Goal: Task Accomplishment & Management: Complete application form

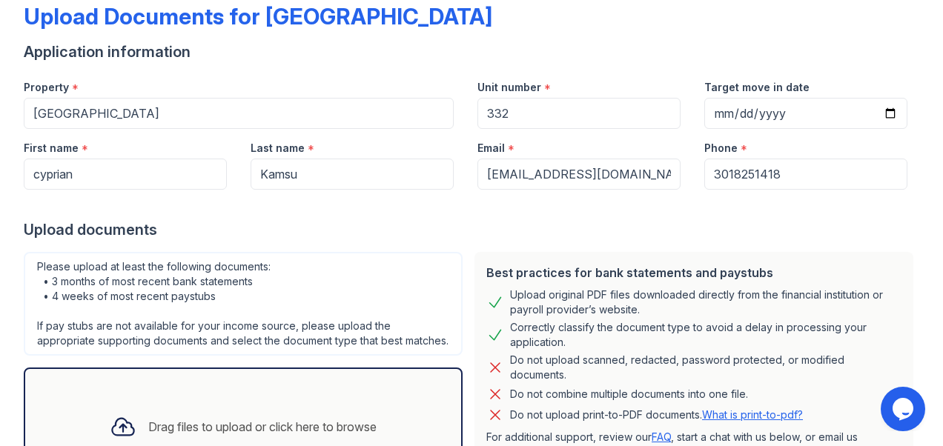
scroll to position [228, 0]
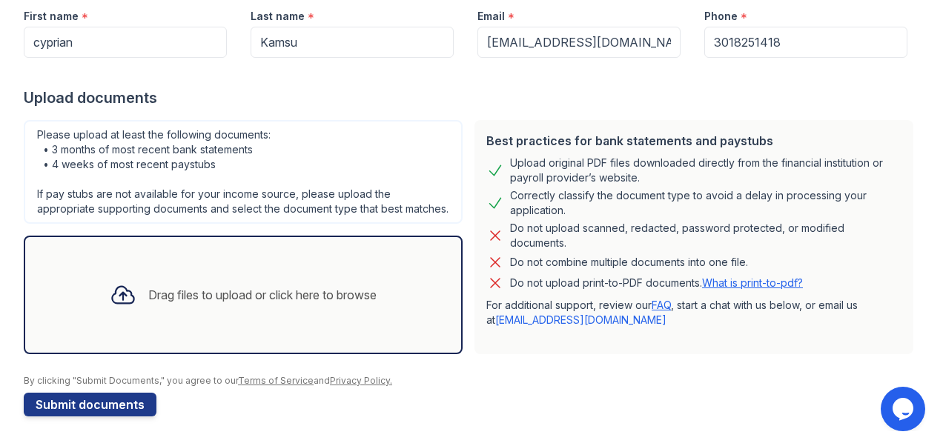
click at [265, 291] on div "Drag files to upload or click here to browse" at bounding box center [262, 295] width 228 height 18
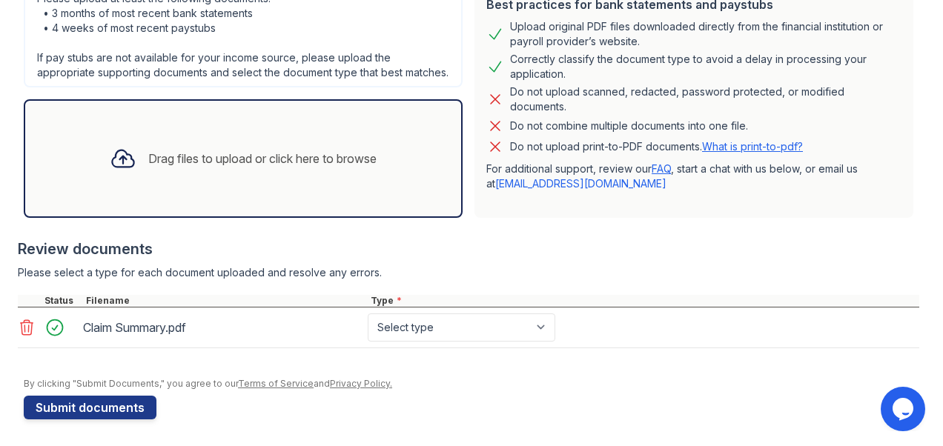
scroll to position [367, 0]
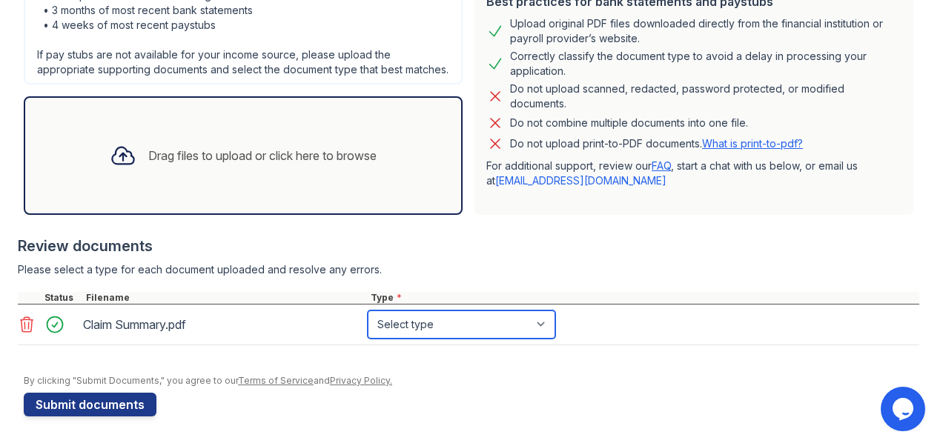
click at [543, 319] on select "Select type Paystub Bank Statement Offer Letter Tax Documents Benefit Award Let…" at bounding box center [462, 325] width 188 height 28
select select "other"
click at [368, 311] on select "Select type Paystub Bank Statement Offer Letter Tax Documents Benefit Award Let…" at bounding box center [462, 325] width 188 height 28
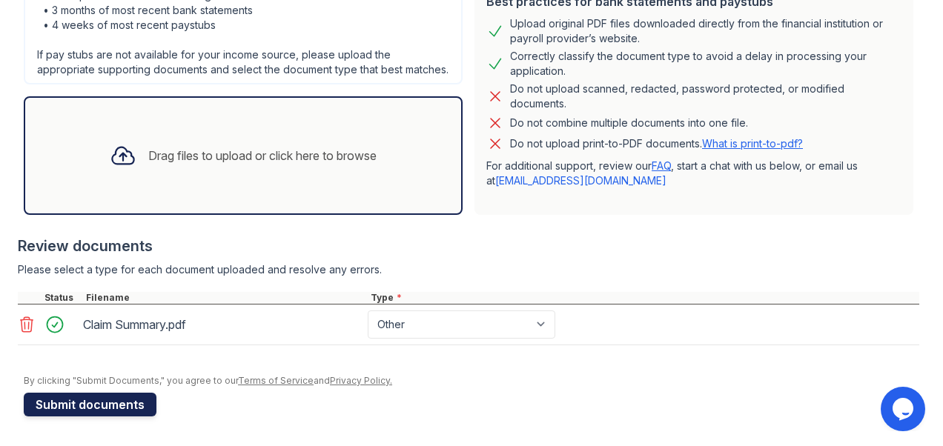
click at [86, 402] on button "Submit documents" at bounding box center [90, 405] width 133 height 24
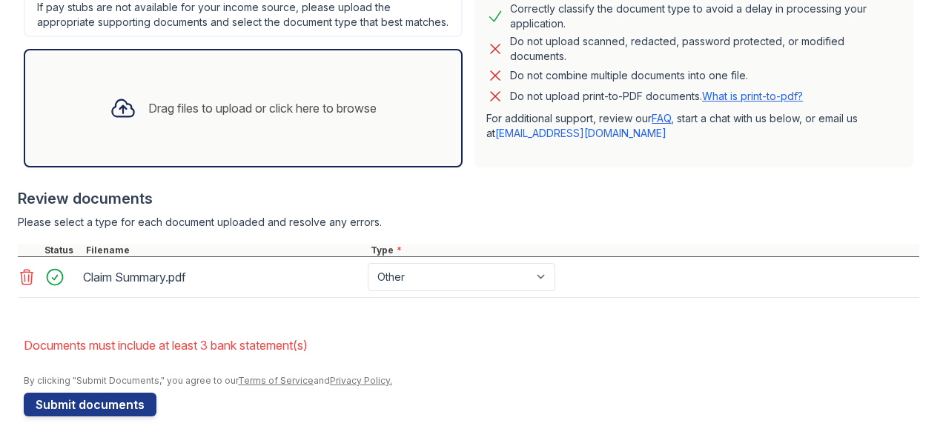
scroll to position [456, 0]
click at [227, 98] on div "Drag files to upload or click here to browse" at bounding box center [243, 108] width 291 height 50
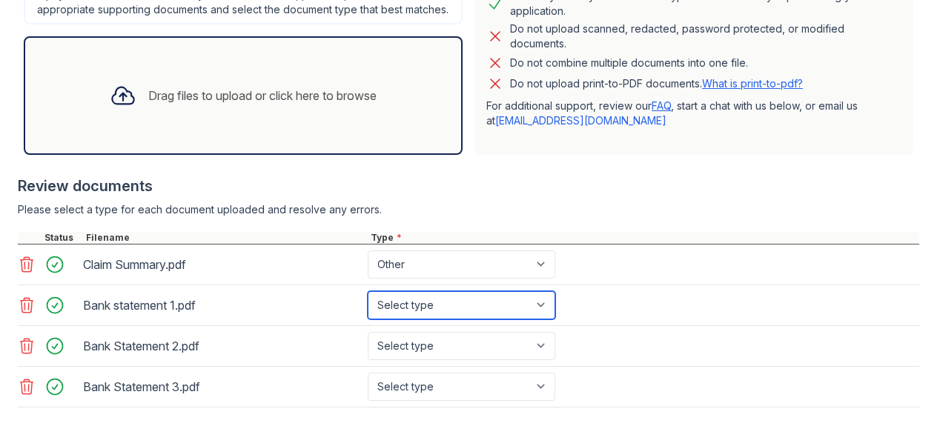
click at [538, 315] on select "Select type Paystub Bank Statement Offer Letter Tax Documents Benefit Award Let…" at bounding box center [462, 305] width 188 height 28
select select "bank_statement"
click at [368, 303] on select "Select type Paystub Bank Statement Offer Letter Tax Documents Benefit Award Let…" at bounding box center [462, 305] width 188 height 28
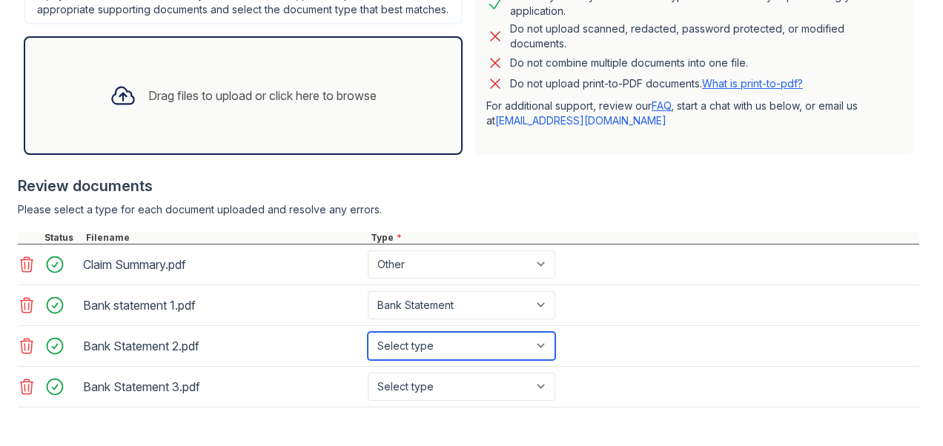
click at [541, 357] on select "Select type Paystub Bank Statement Offer Letter Tax Documents Benefit Award Let…" at bounding box center [462, 346] width 188 height 28
select select "bank_statement"
click at [368, 343] on select "Select type Paystub Bank Statement Offer Letter Tax Documents Benefit Award Let…" at bounding box center [462, 346] width 188 height 28
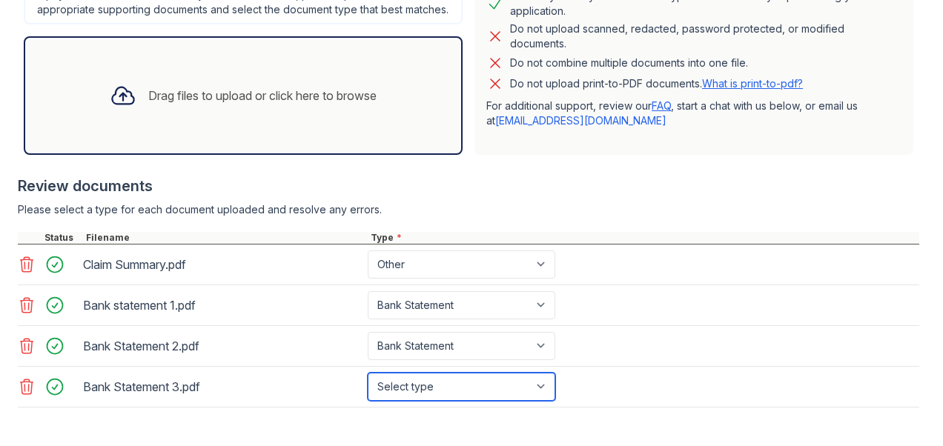
click at [547, 397] on select "Select type Paystub Bank Statement Offer Letter Tax Documents Benefit Award Let…" at bounding box center [462, 387] width 188 height 28
select select "bank_statement"
click at [368, 383] on select "Select type Paystub Bank Statement Offer Letter Tax Documents Benefit Award Let…" at bounding box center [462, 387] width 188 height 28
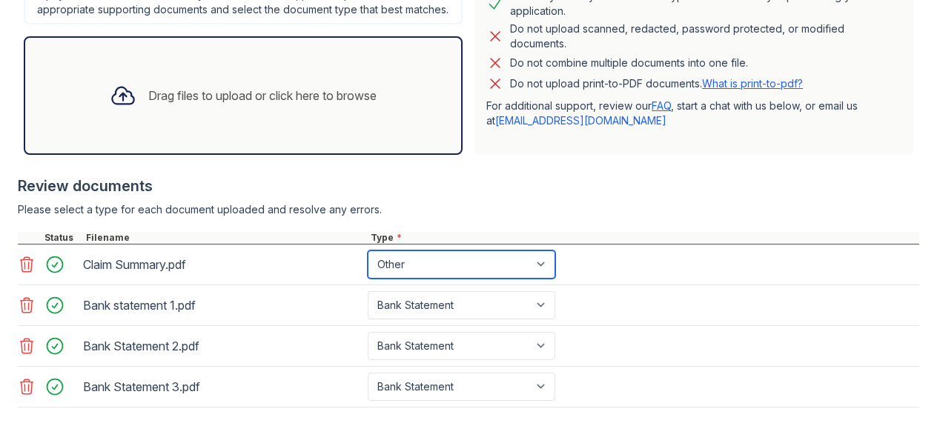
click at [541, 273] on select "Paystub Bank Statement Offer Letter Tax Documents Benefit Award Letter Investme…" at bounding box center [462, 265] width 188 height 28
select select "paystub"
click at [368, 263] on select "Paystub Bank Statement Offer Letter Tax Documents Benefit Award Letter Investme…" at bounding box center [462, 265] width 188 height 28
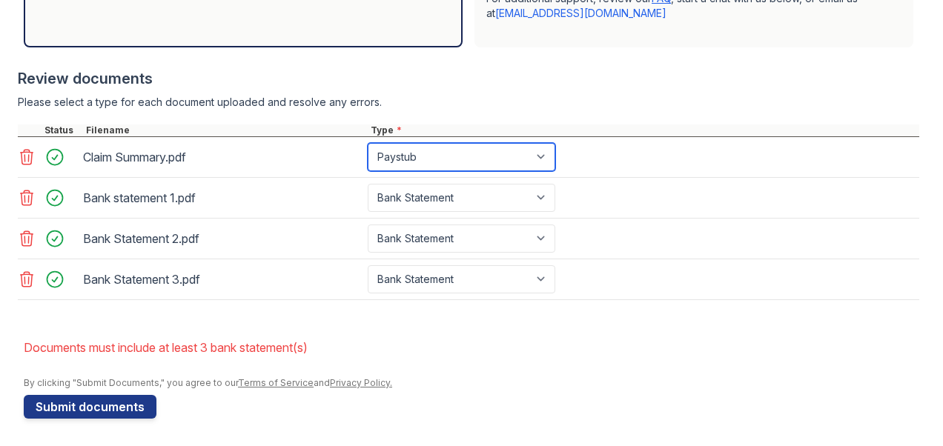
scroll to position [576, 0]
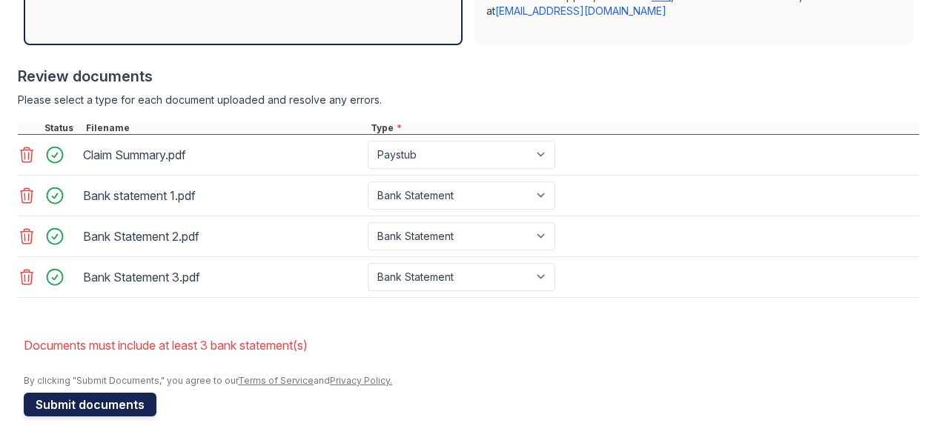
click at [64, 405] on button "Submit documents" at bounding box center [90, 405] width 133 height 24
